Goal: Transaction & Acquisition: Purchase product/service

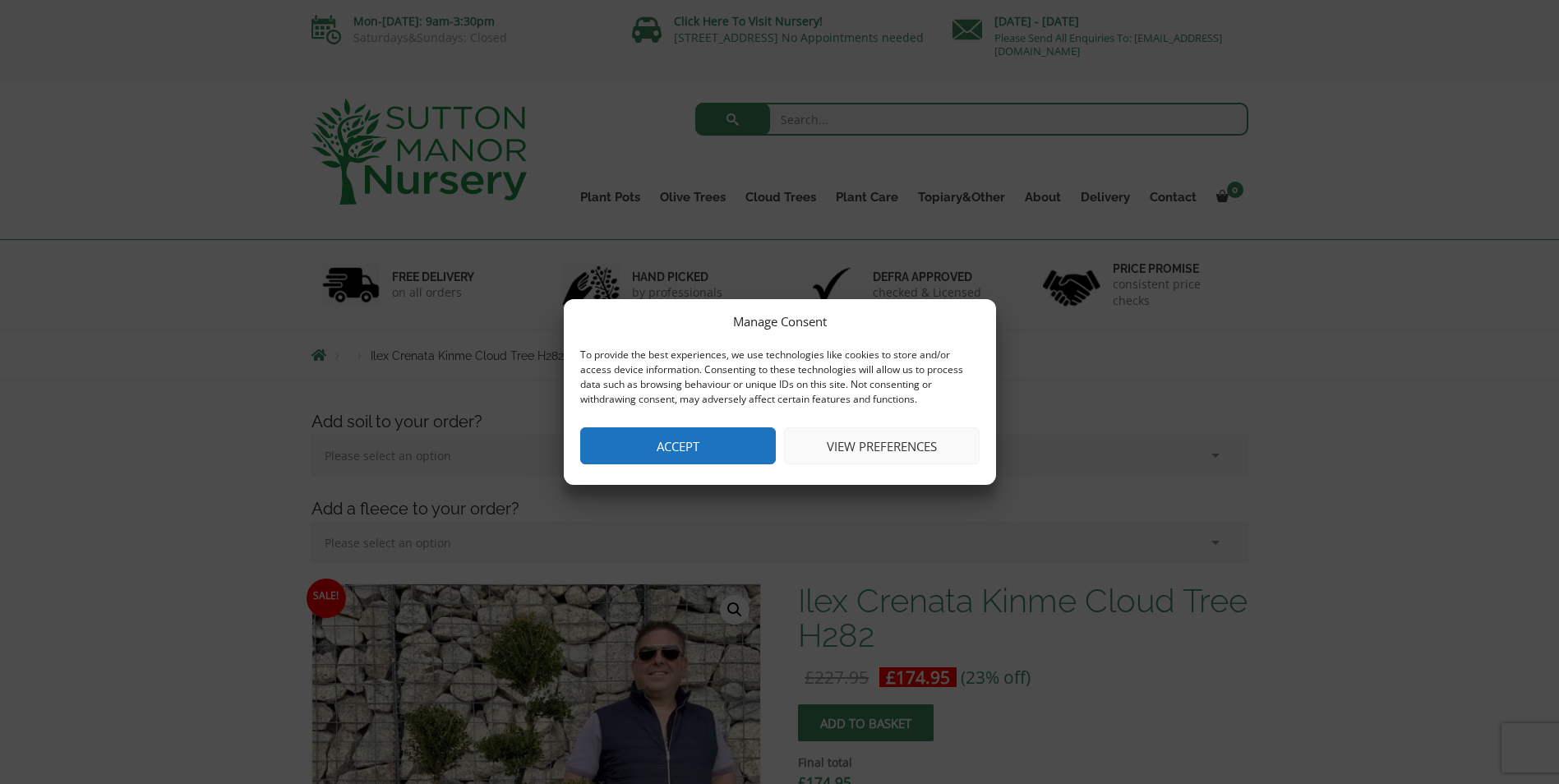
click at [703, 440] on button "Accept" at bounding box center [678, 445] width 196 height 37
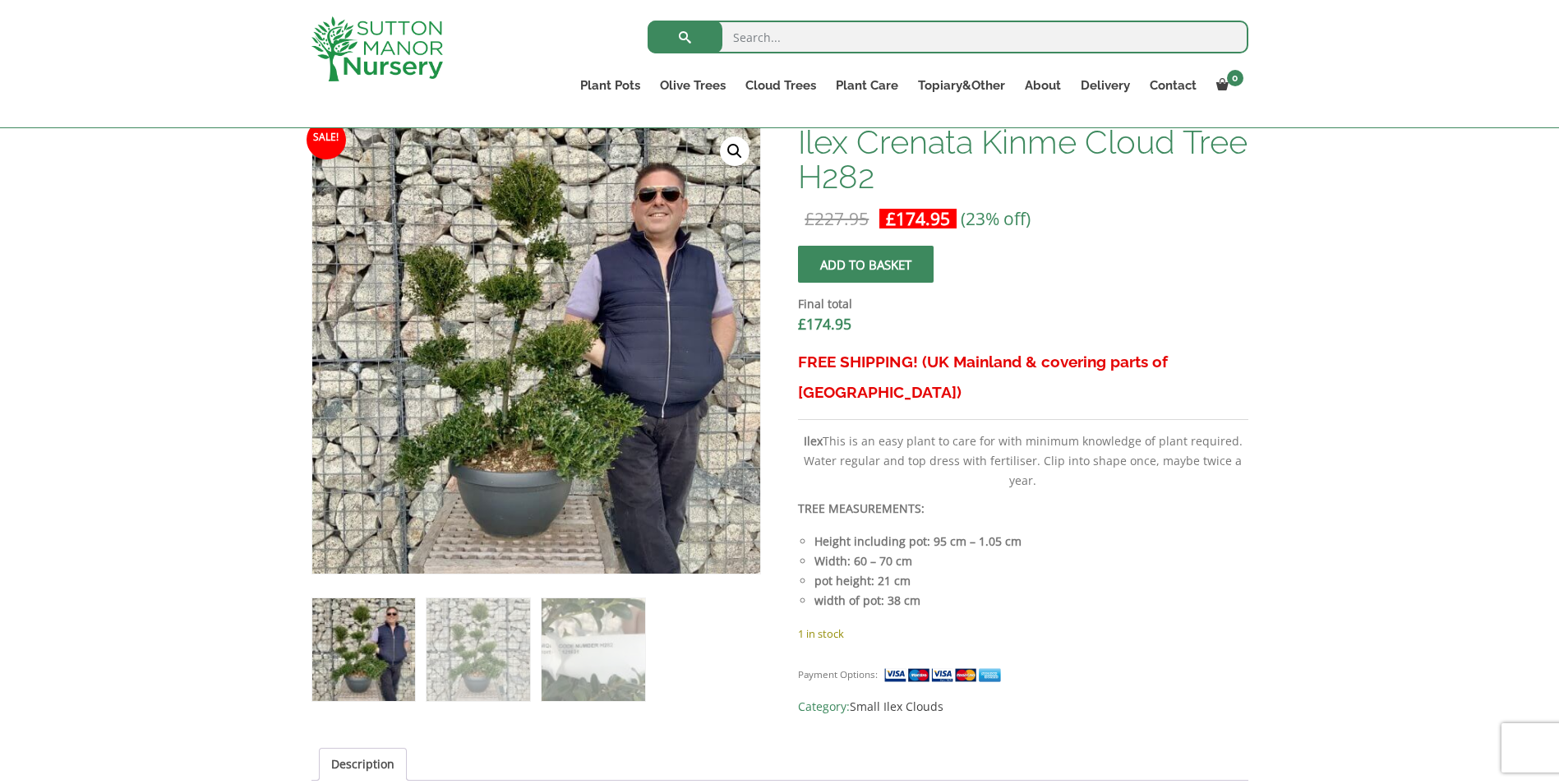
scroll to position [438, 0]
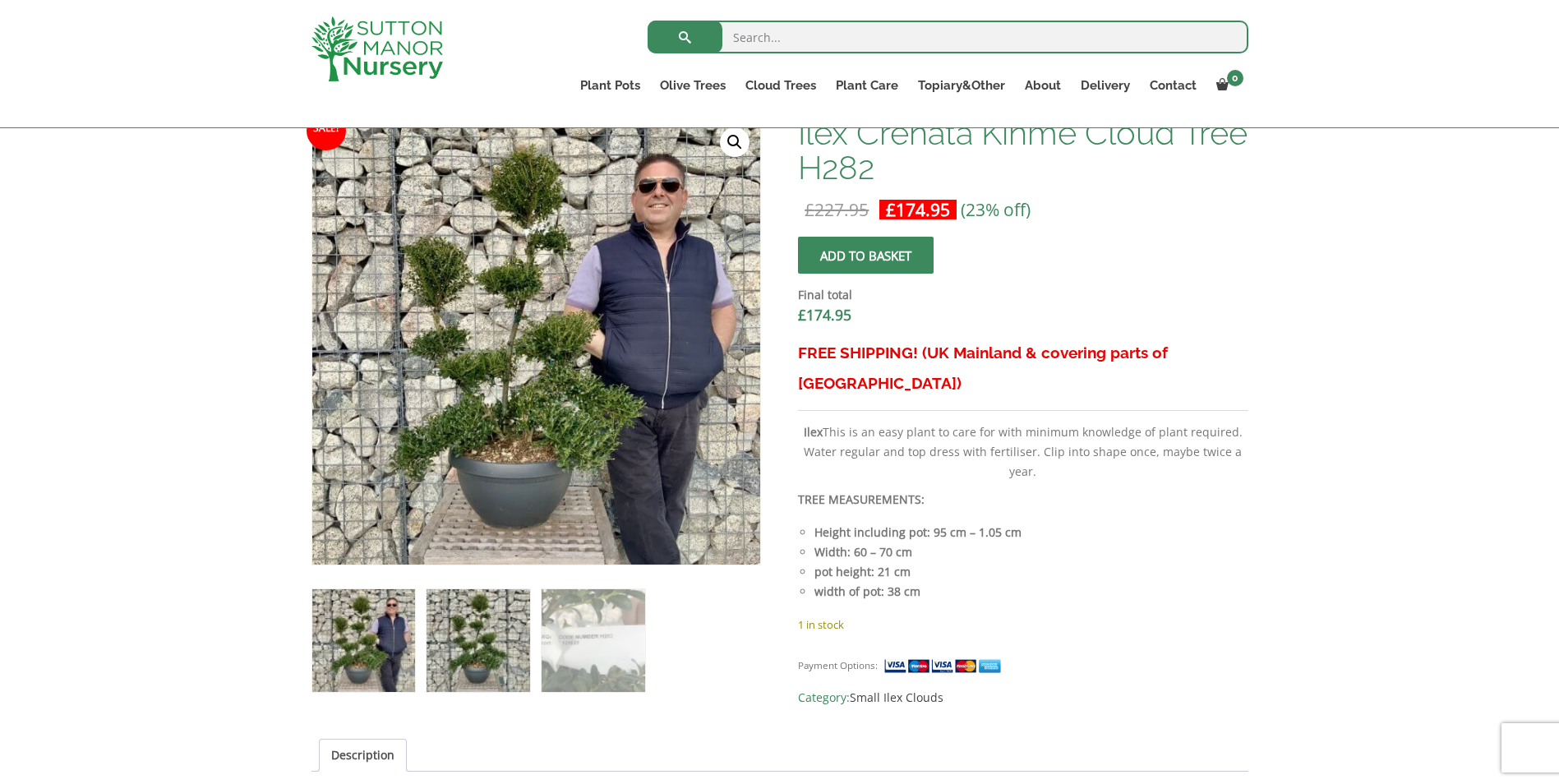
click at [474, 642] on img at bounding box center [477, 640] width 103 height 103
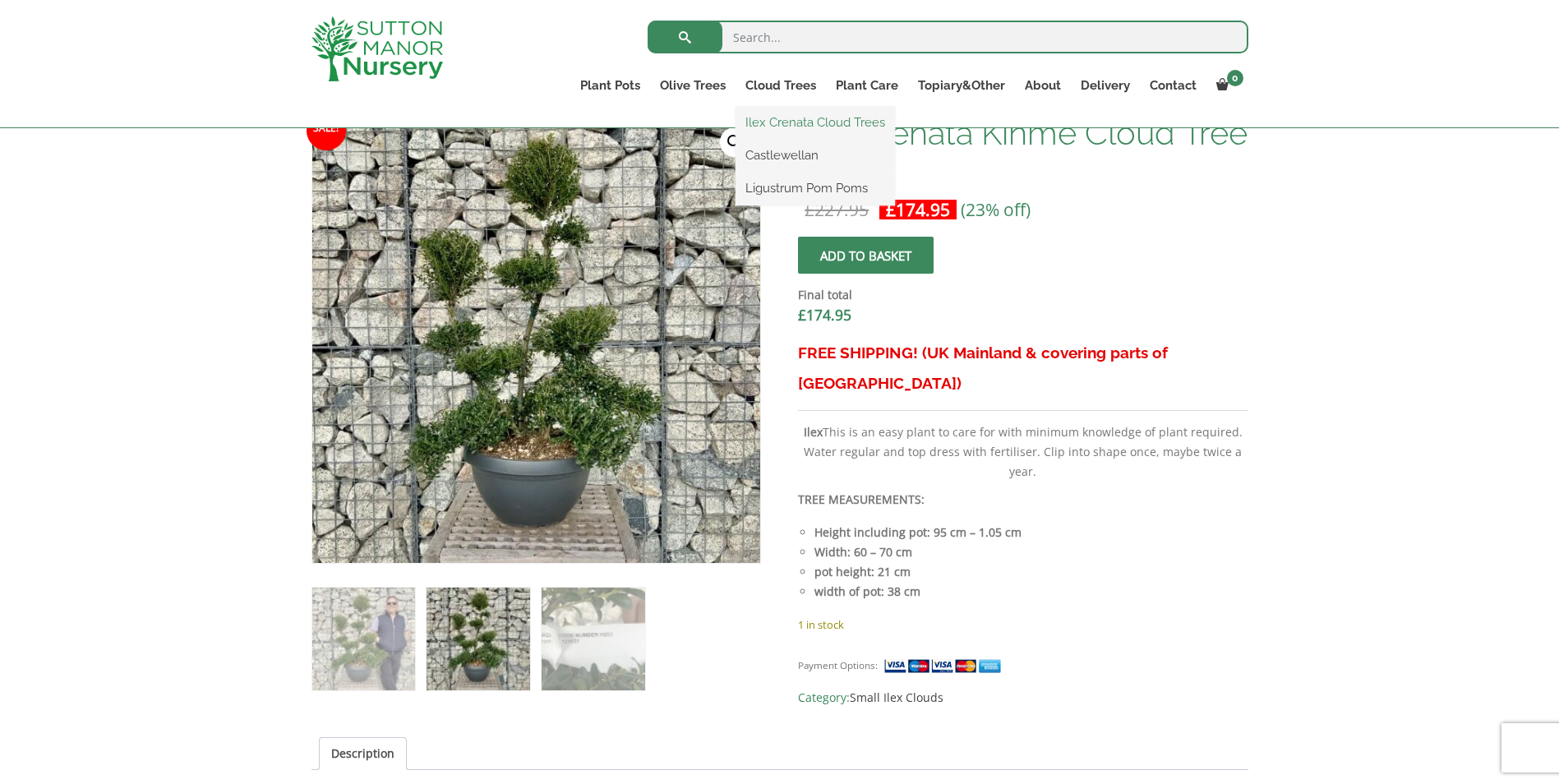
click at [796, 118] on link "Ilex Crenata Cloud Trees" at bounding box center [814, 122] width 159 height 24
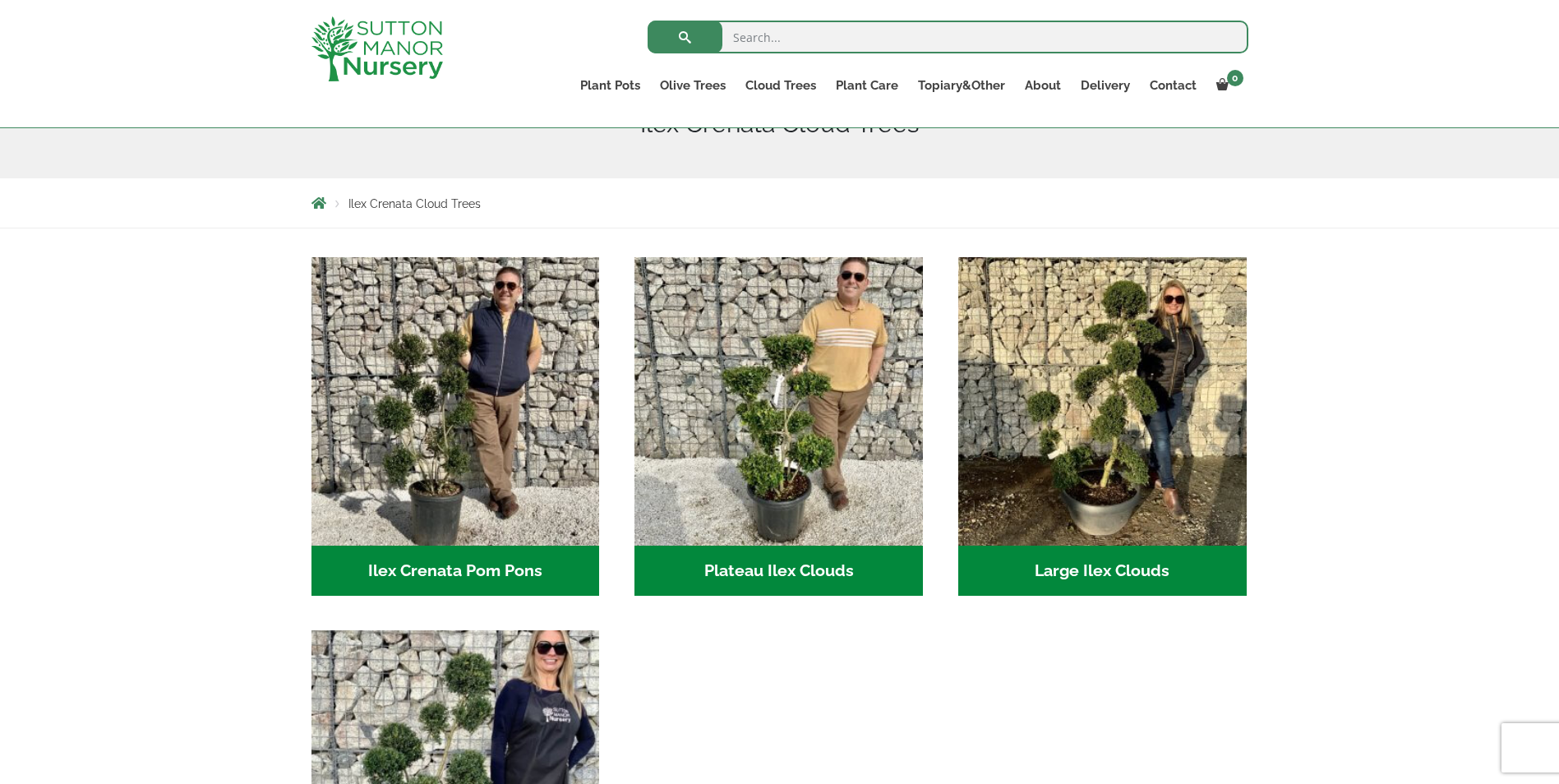
scroll to position [270, 0]
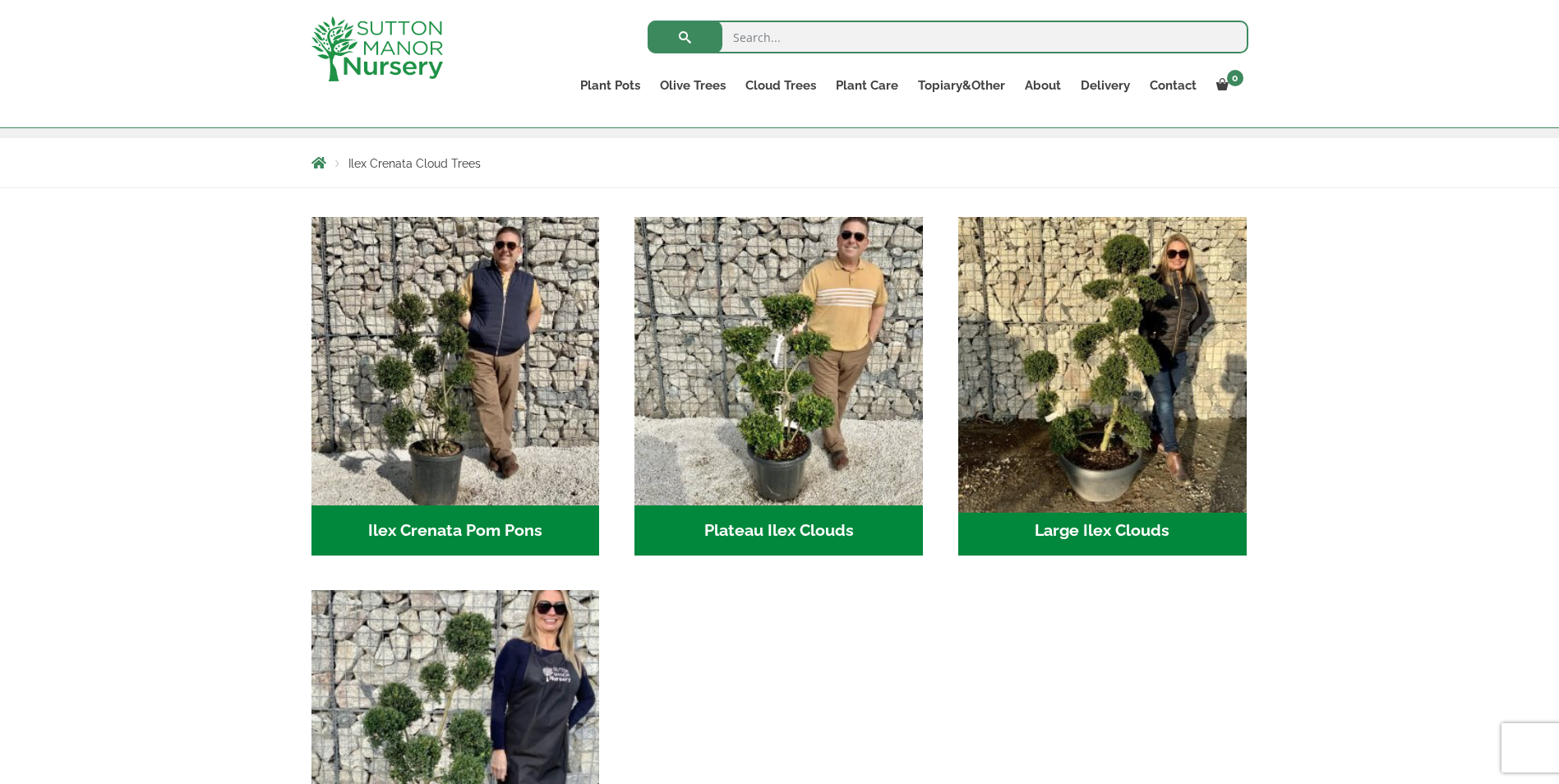
click at [1108, 391] on img "Visit product category Large Ilex Clouds" at bounding box center [1101, 360] width 302 height 302
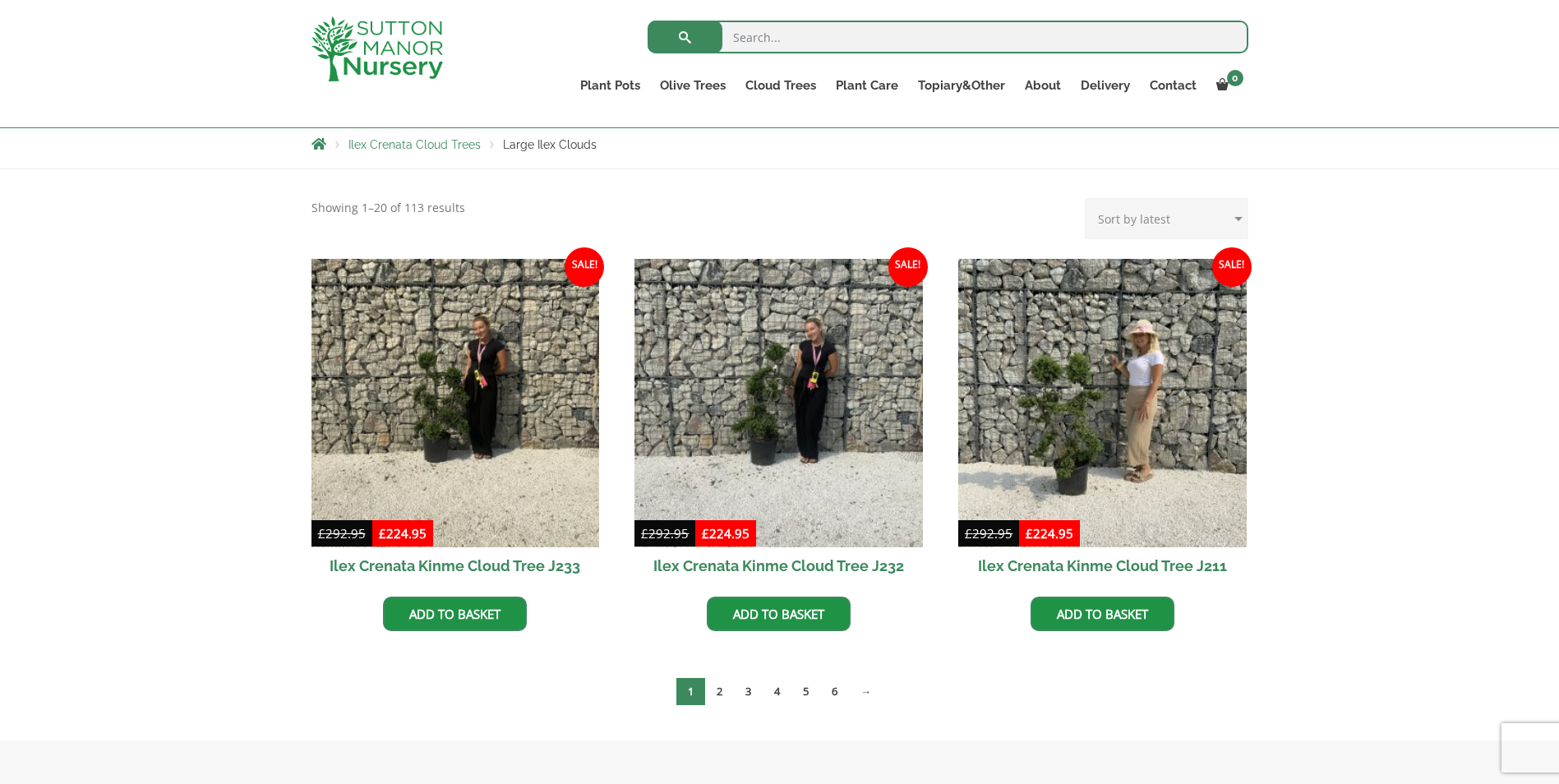
scroll to position [307, 0]
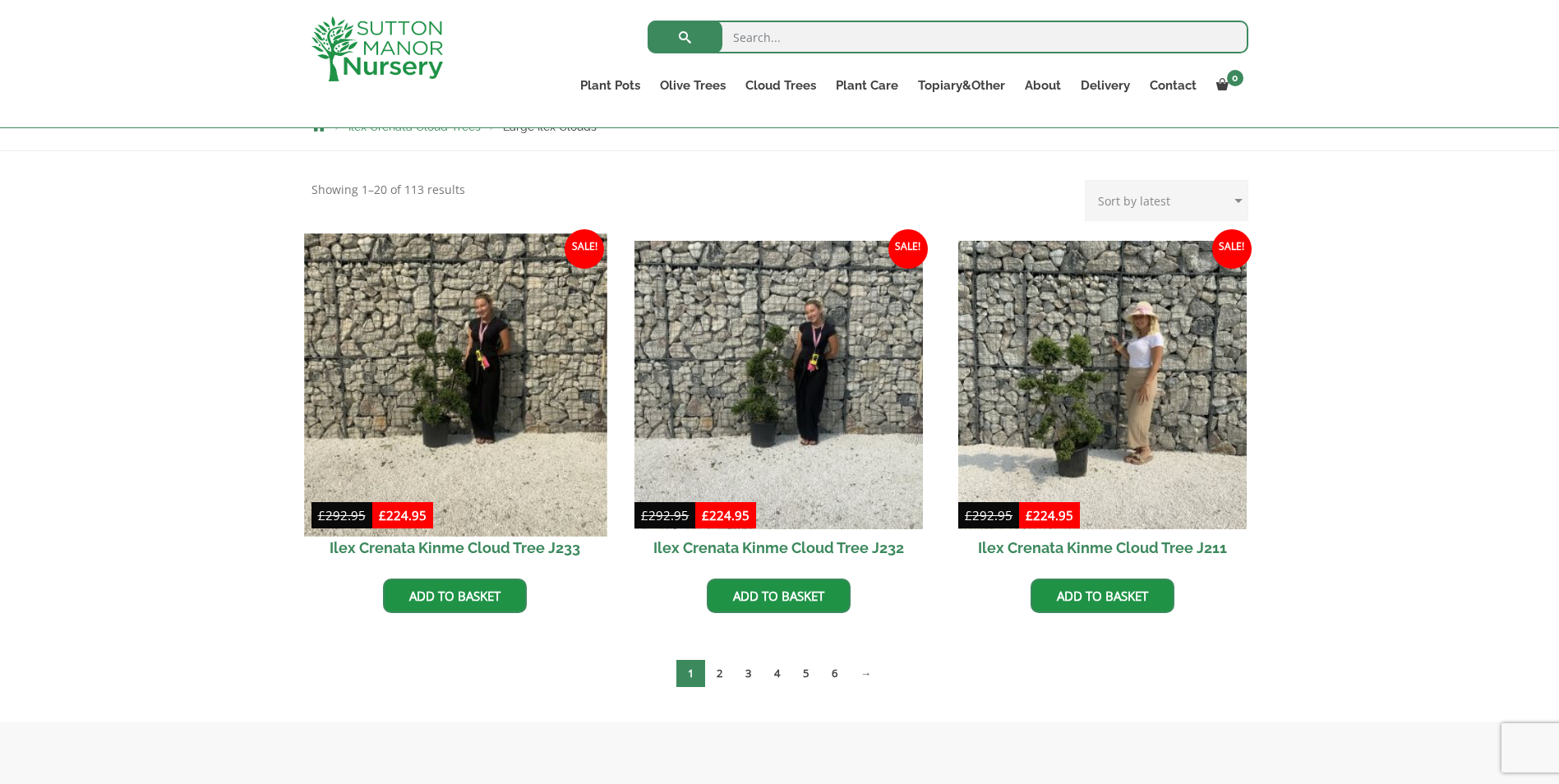
click at [433, 375] on img at bounding box center [455, 384] width 302 height 302
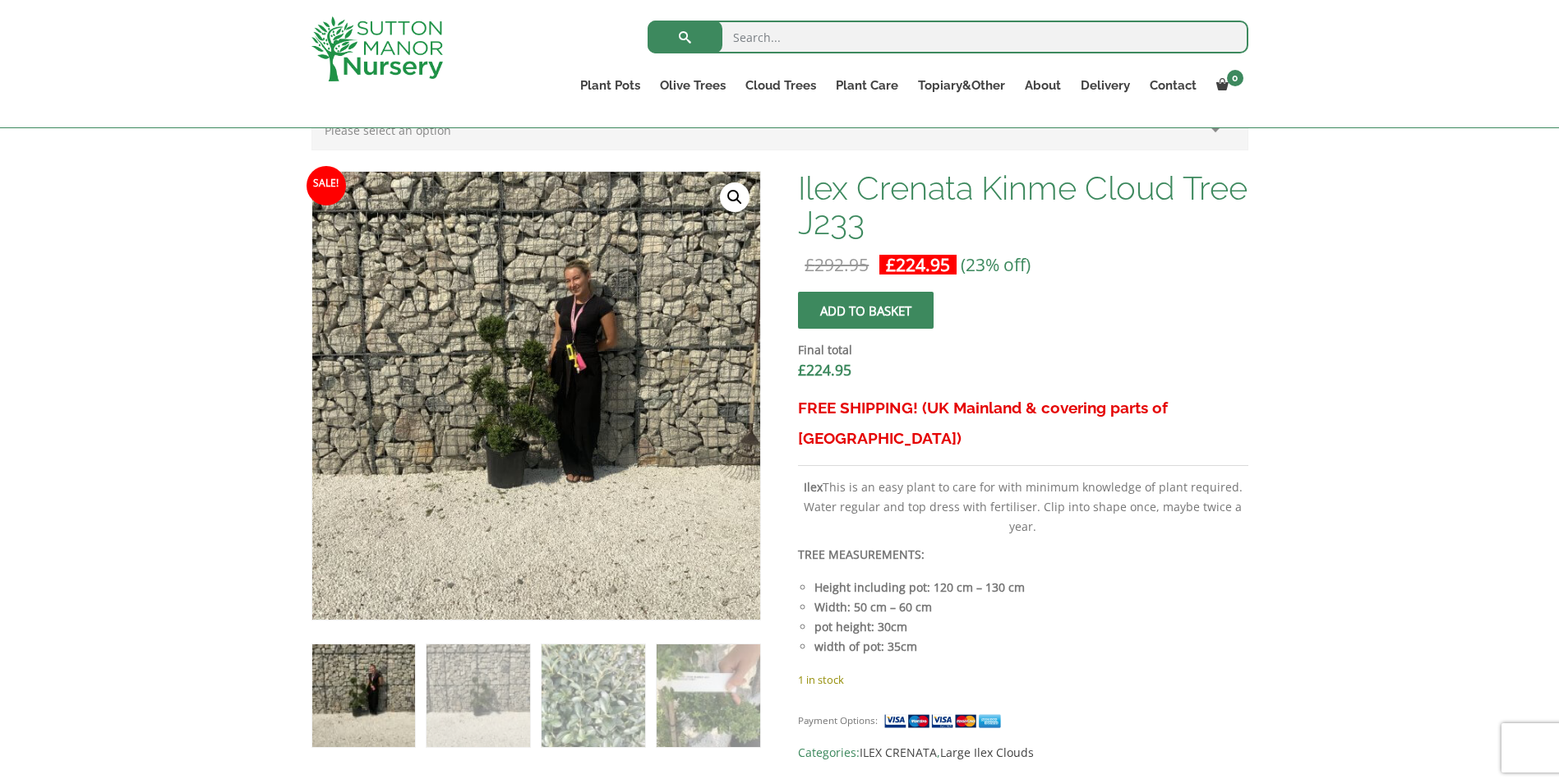
scroll to position [376, 0]
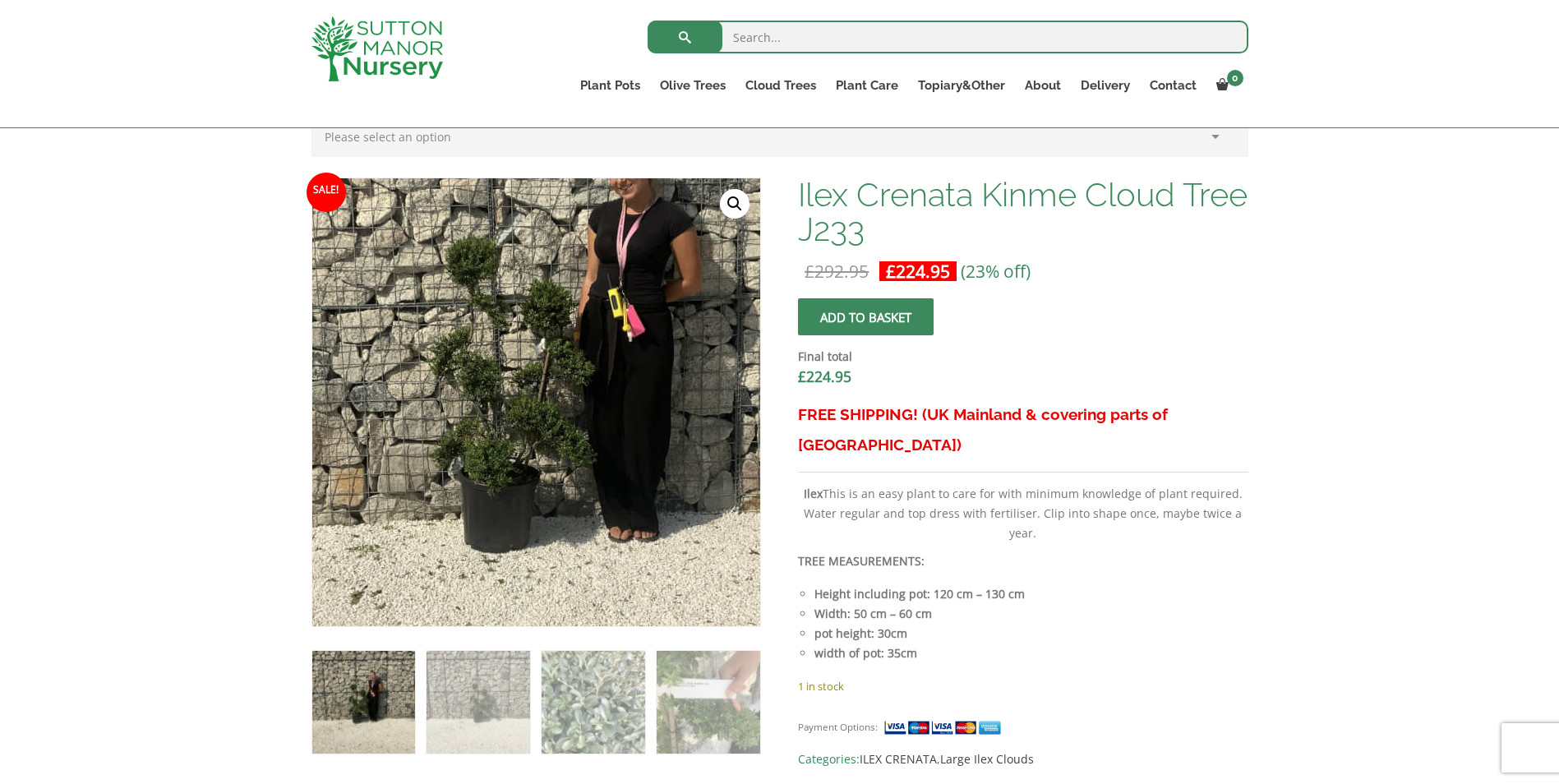
click at [519, 415] on img at bounding box center [553, 382] width 822 height 822
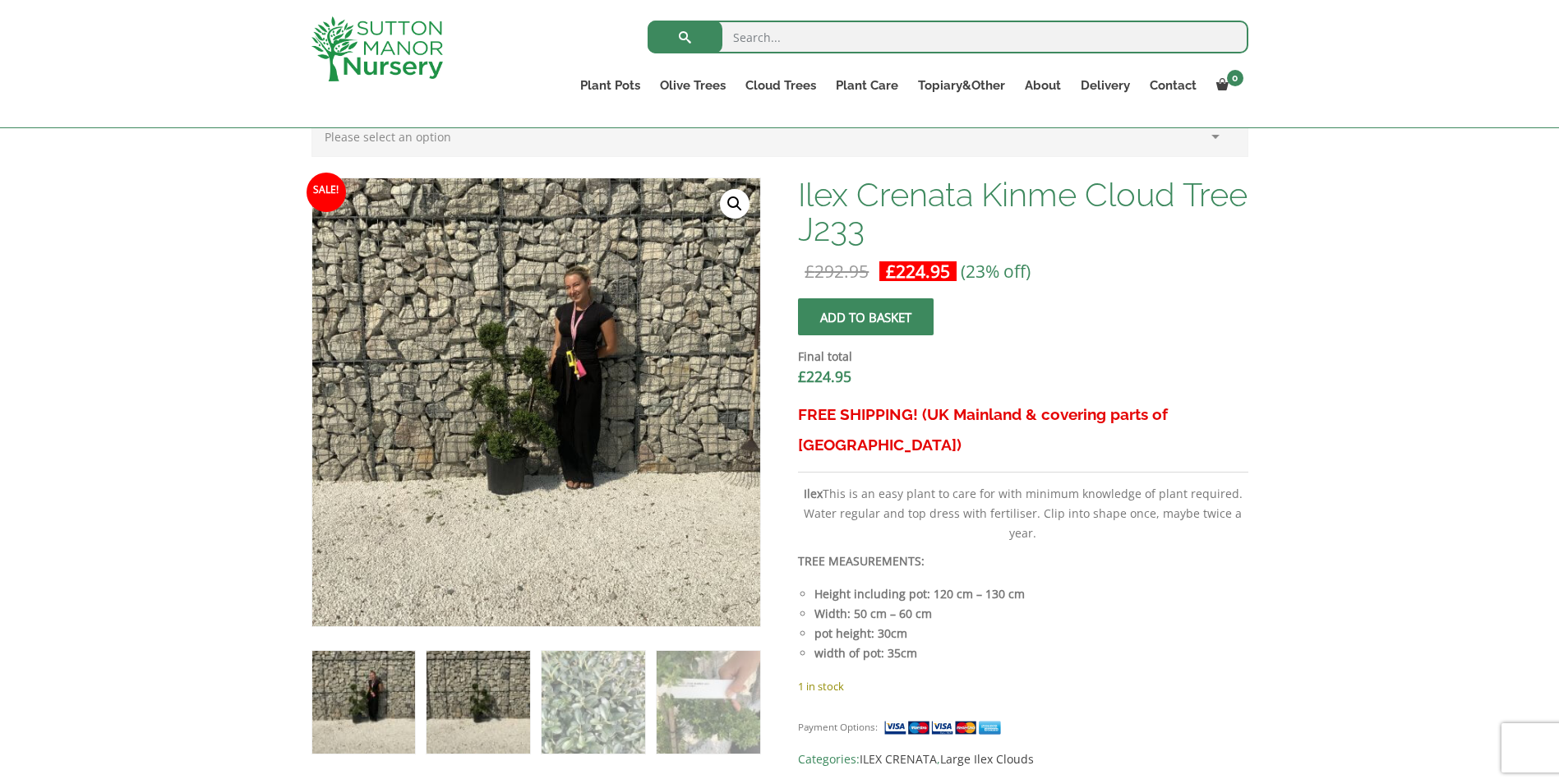
click at [476, 698] on img at bounding box center [477, 701] width 103 height 103
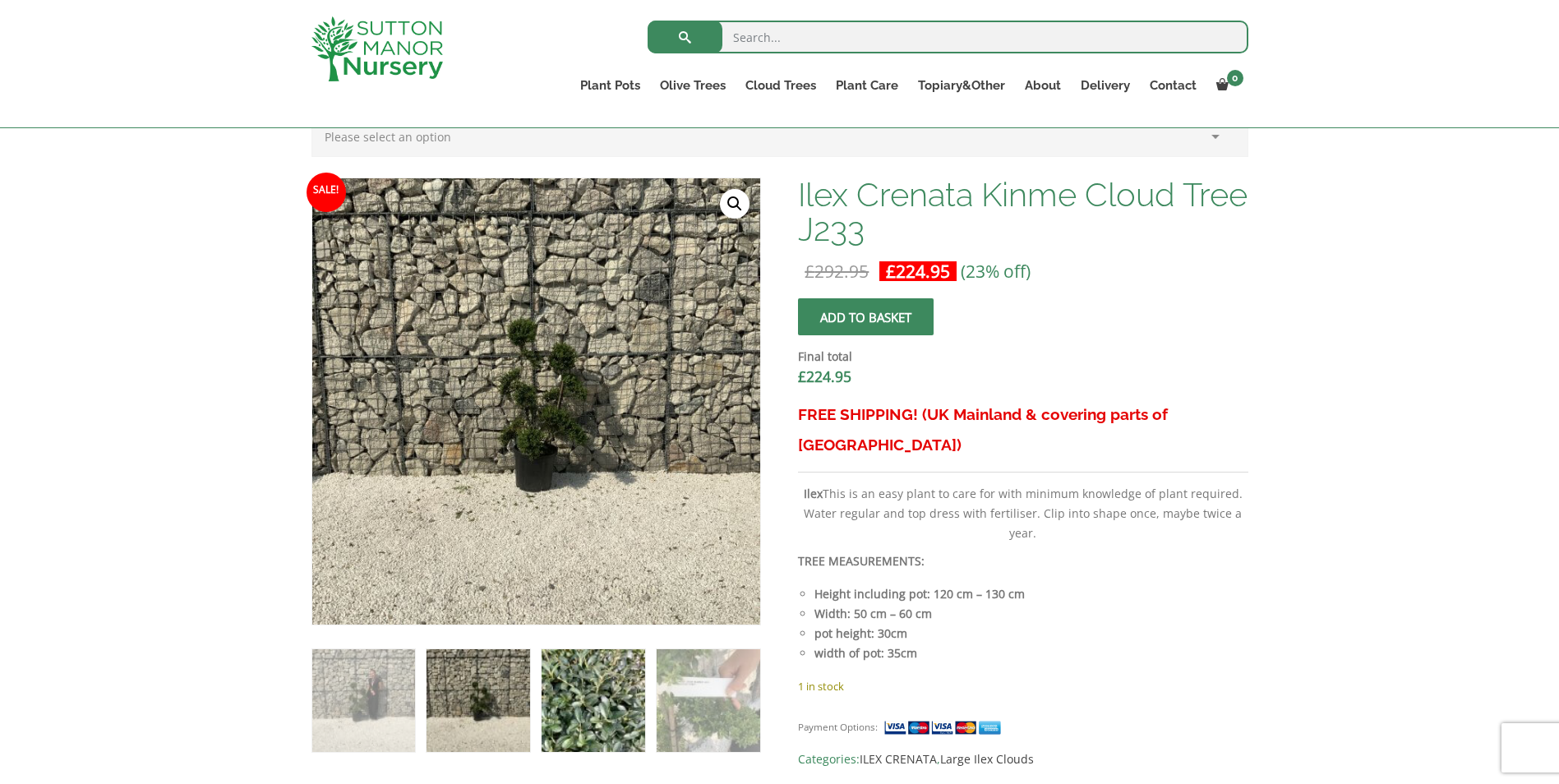
click at [589, 699] on img at bounding box center [592, 700] width 103 height 103
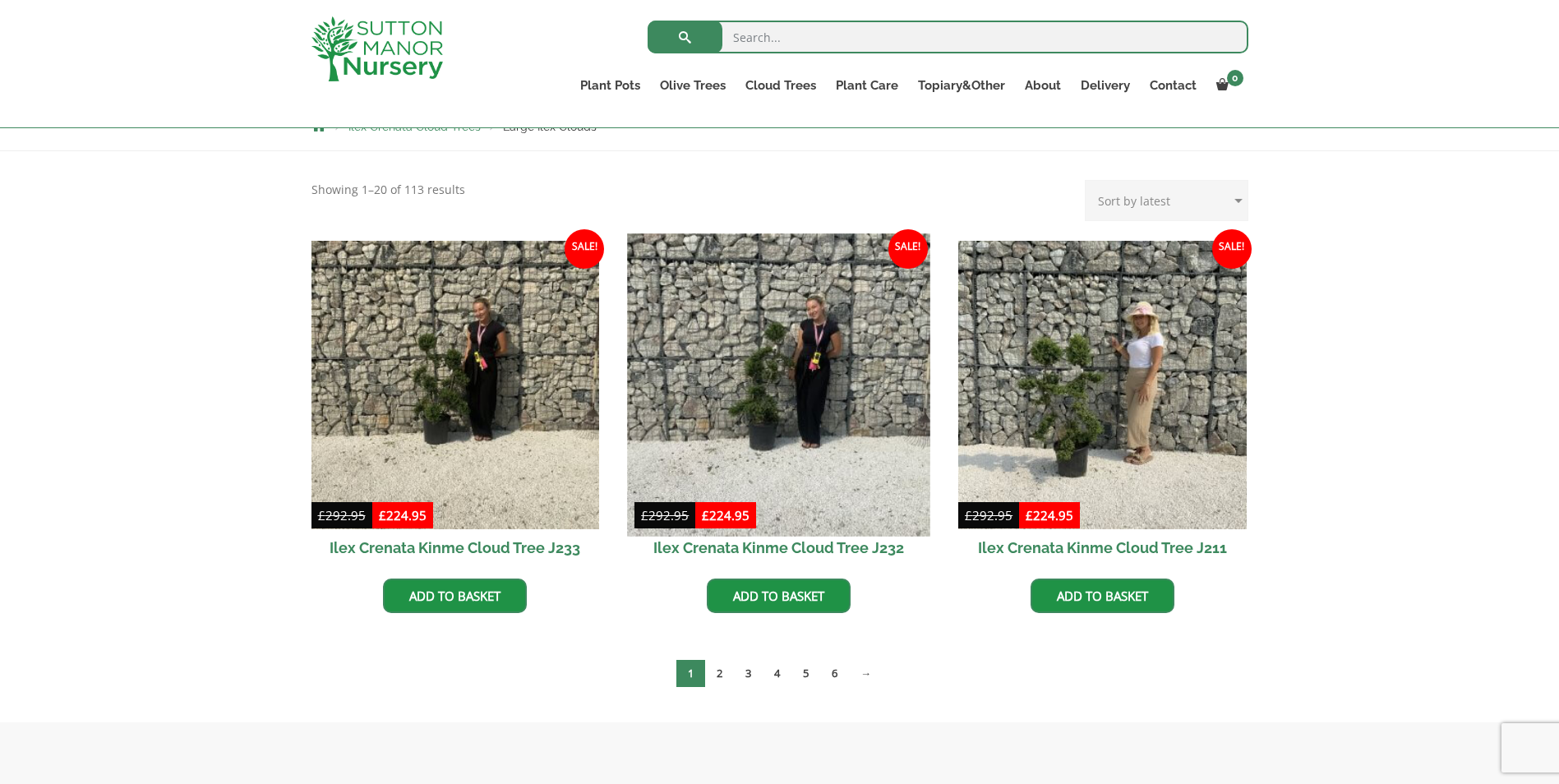
click at [784, 370] on img at bounding box center [779, 384] width 302 height 302
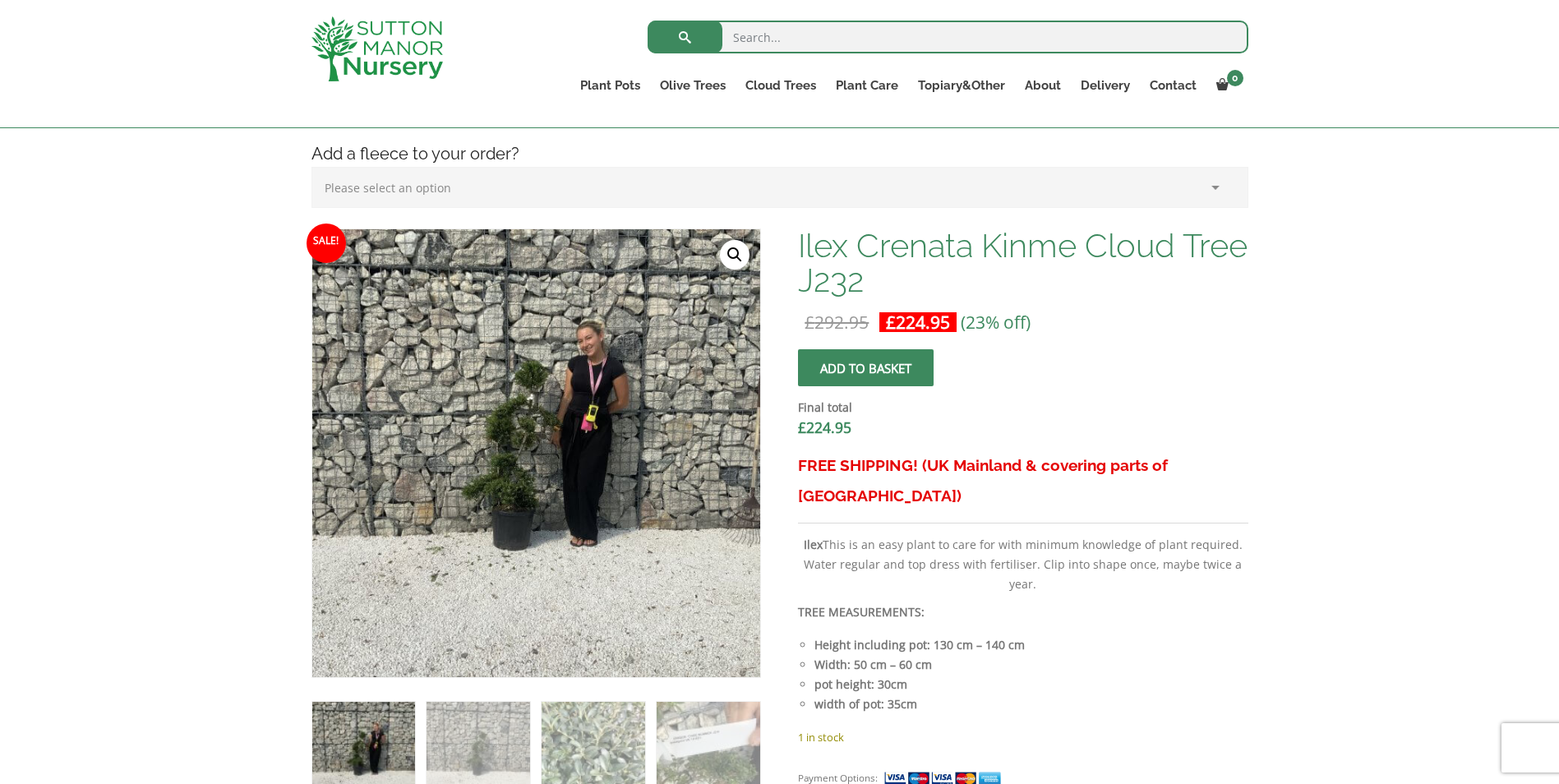
scroll to position [319, 0]
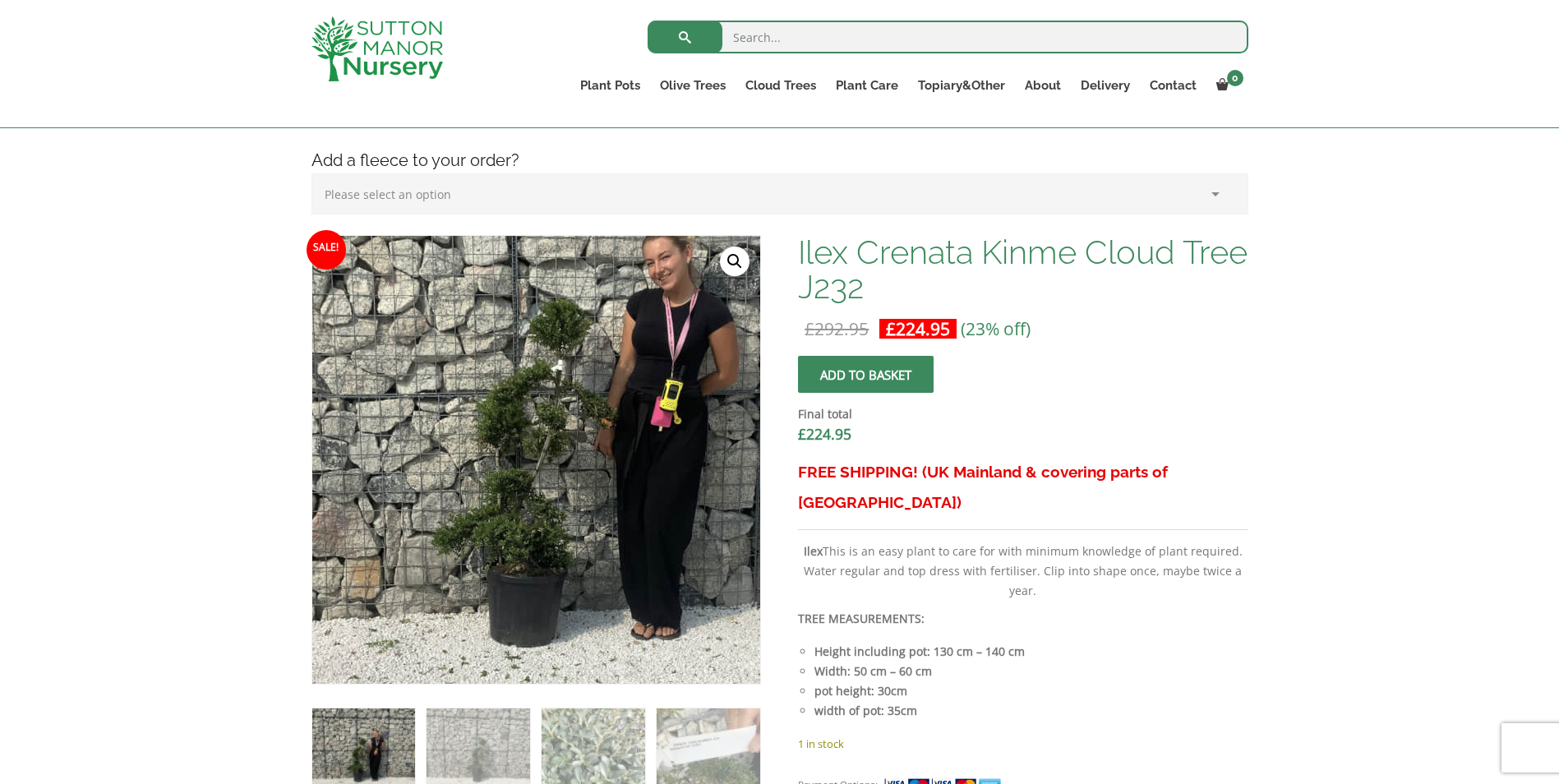
click at [496, 450] on img at bounding box center [569, 468] width 822 height 822
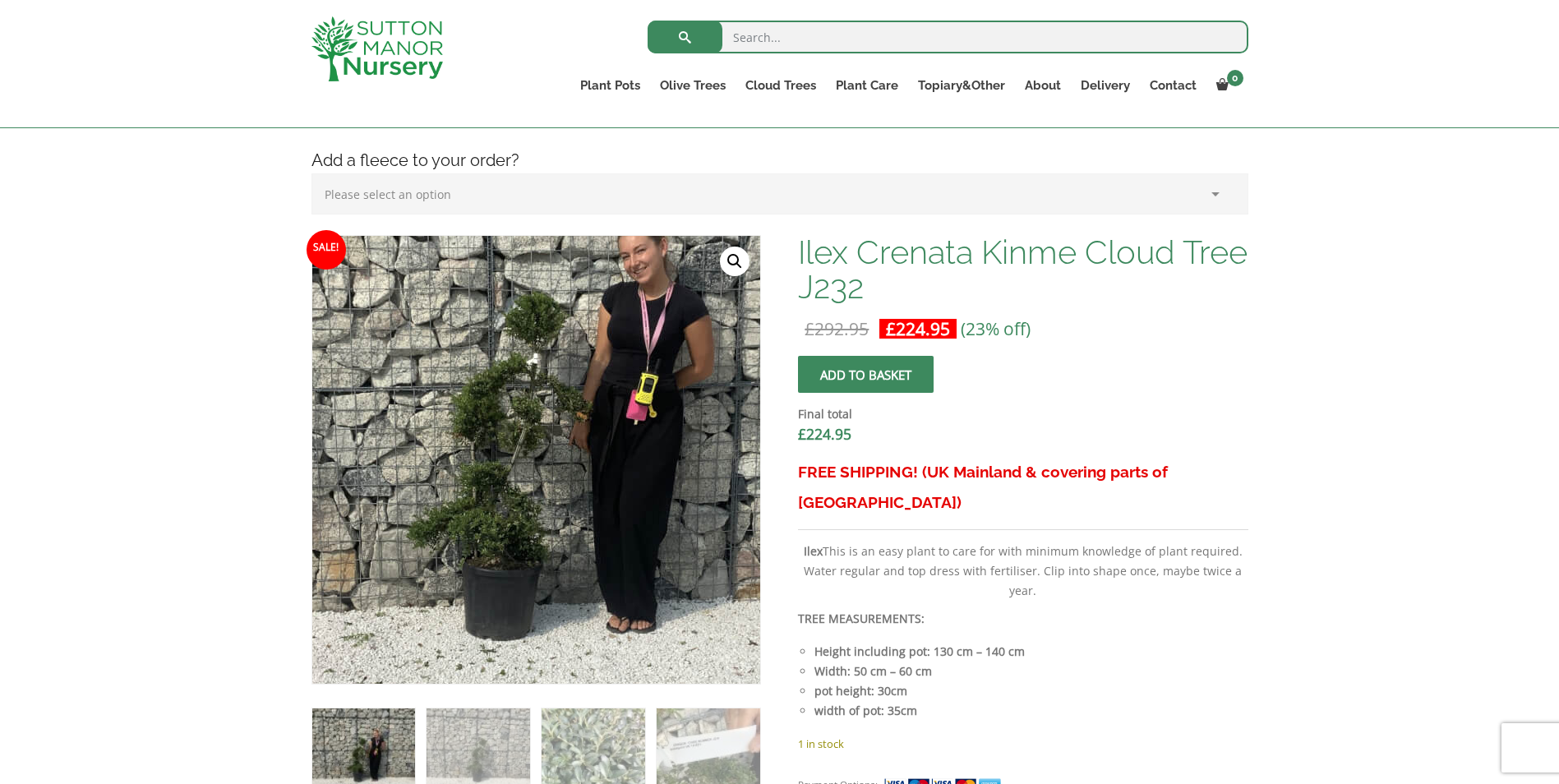
click at [526, 457] on img at bounding box center [543, 461] width 822 height 822
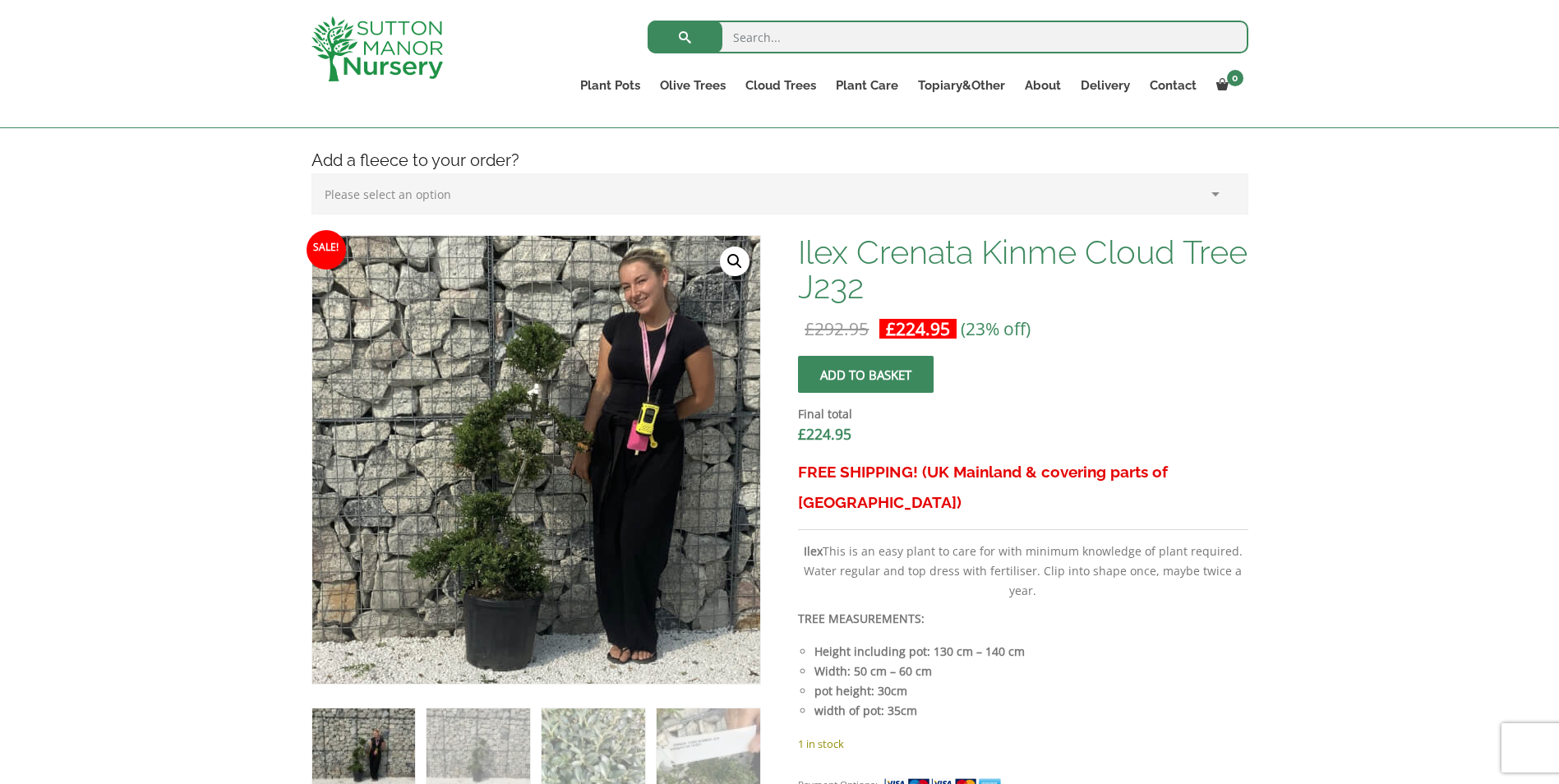
click at [525, 422] on img at bounding box center [544, 491] width 822 height 822
